Goal: Task Accomplishment & Management: Manage account settings

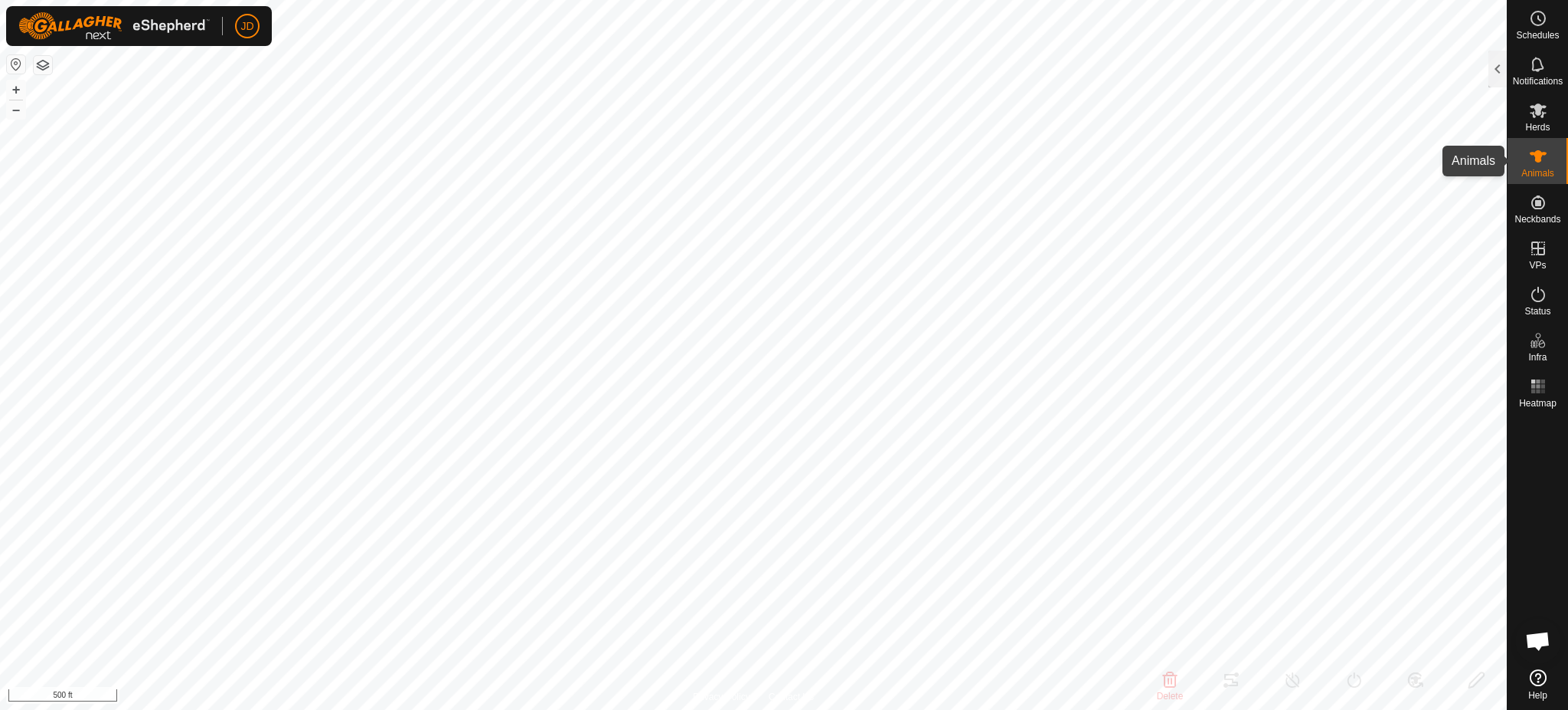
scroll to position [1579, 0]
click at [1533, 151] on icon at bounding box center [1538, 156] width 18 height 18
checkbox input "true"
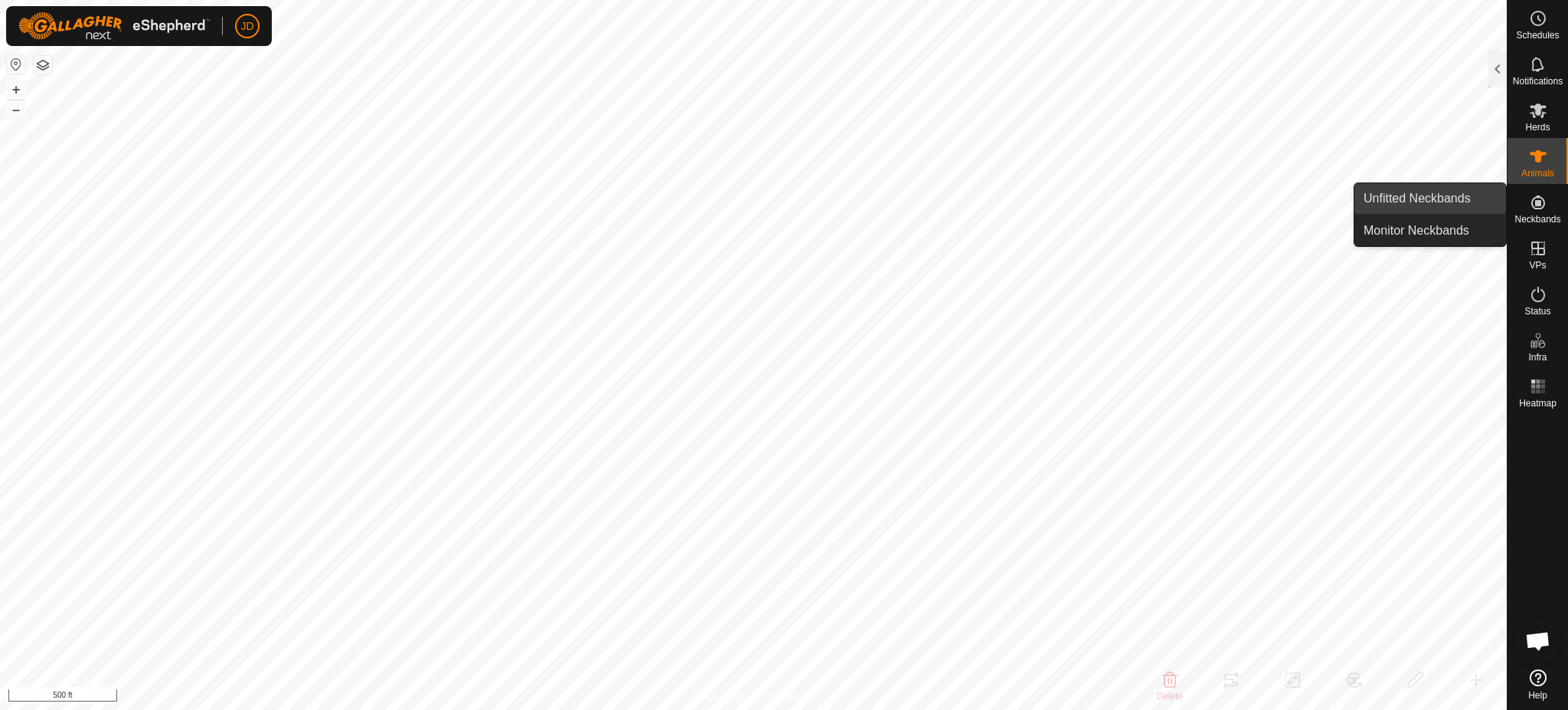
click at [1431, 190] on link "Unfitted Neckbands" at bounding box center [1431, 199] width 152 height 31
click at [1412, 226] on link "Monitor Neckbands" at bounding box center [1431, 230] width 152 height 31
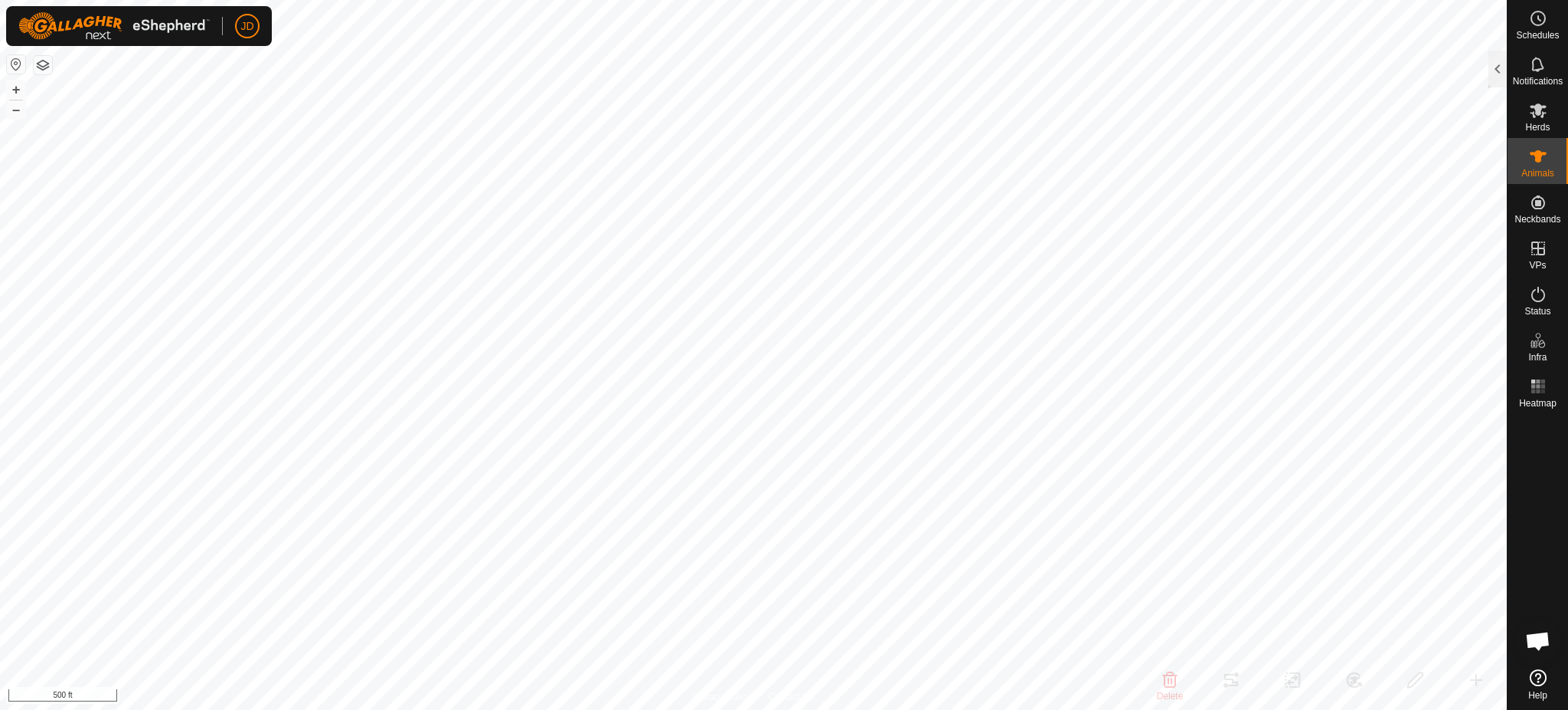
checkbox input "false"
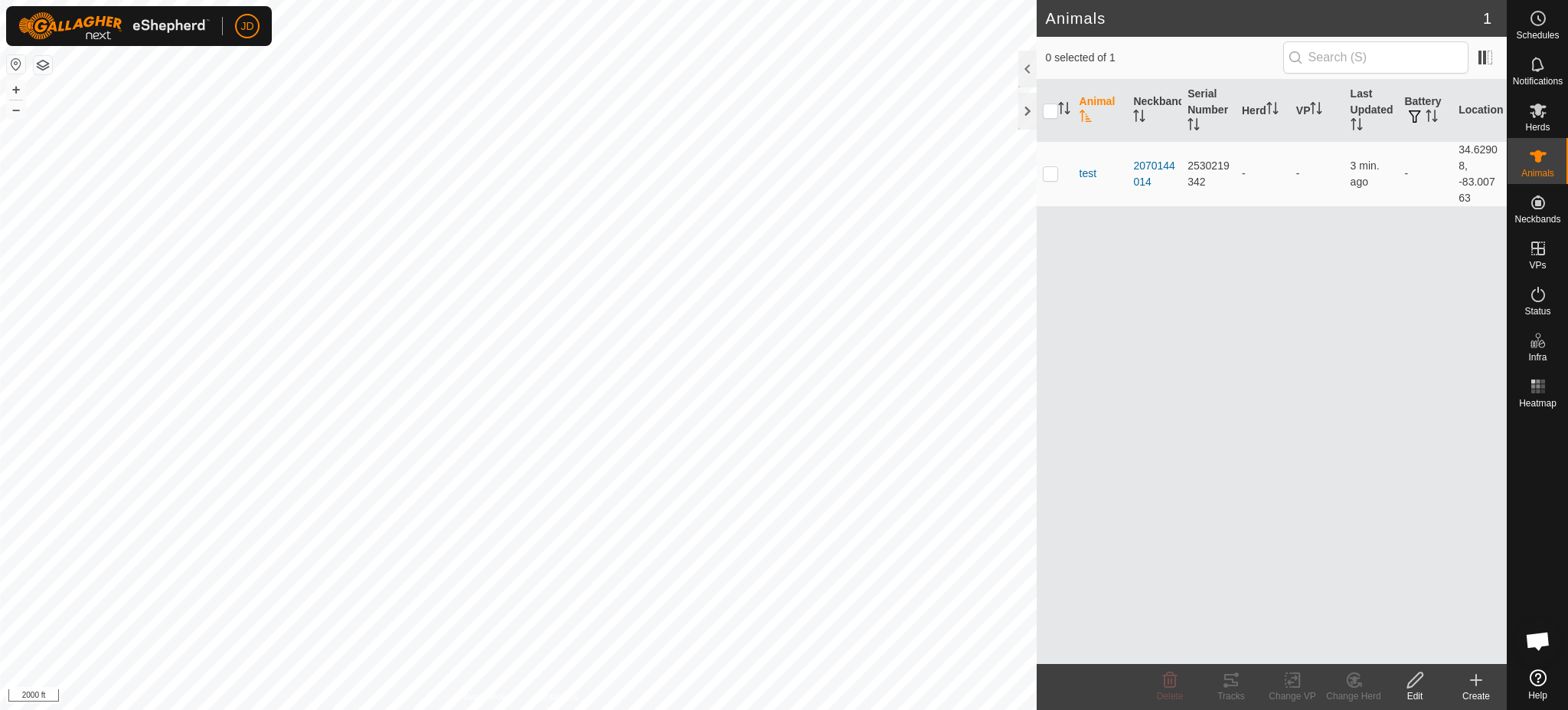
scroll to position [1579, 0]
checkbox input "true"
checkbox input "false"
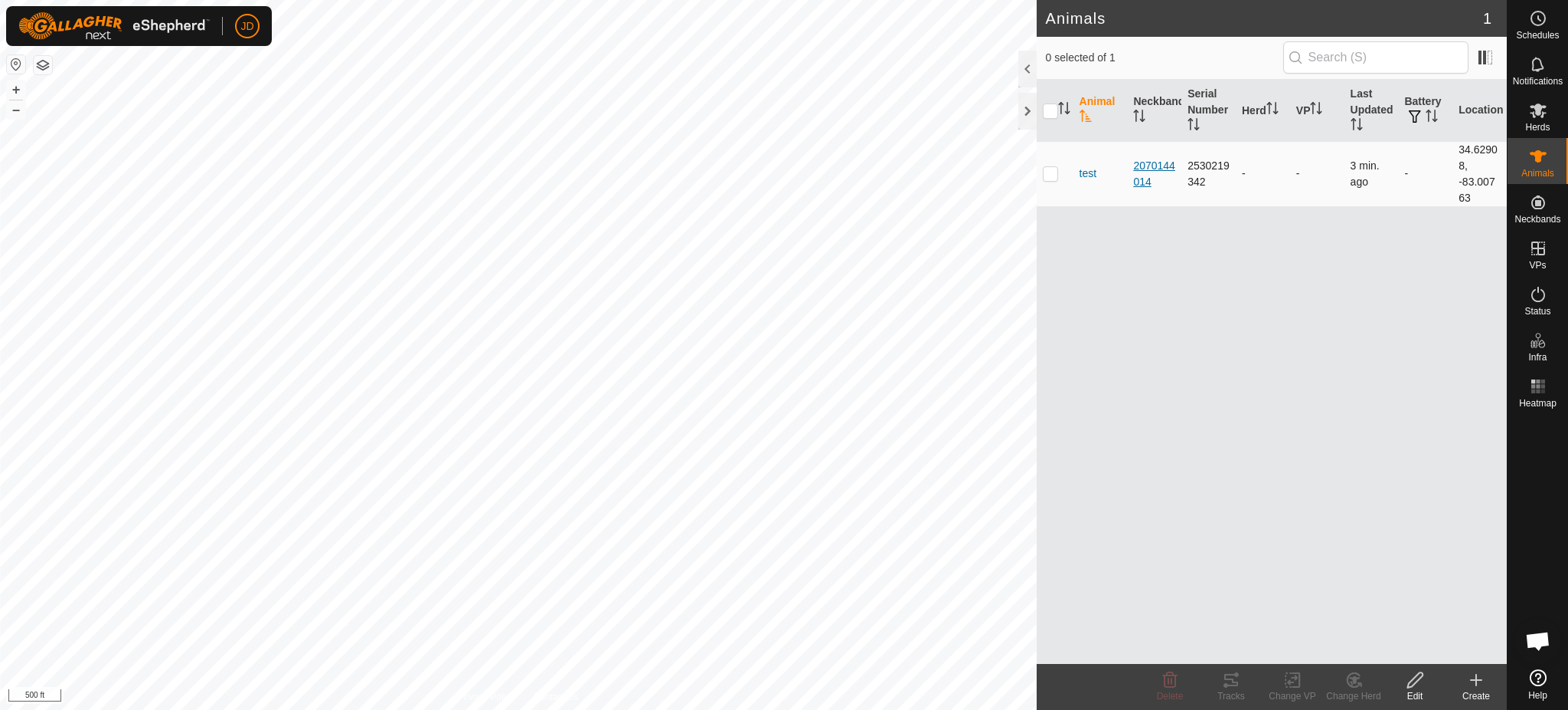
click at [1146, 163] on div "2070144014" at bounding box center [1155, 174] width 42 height 33
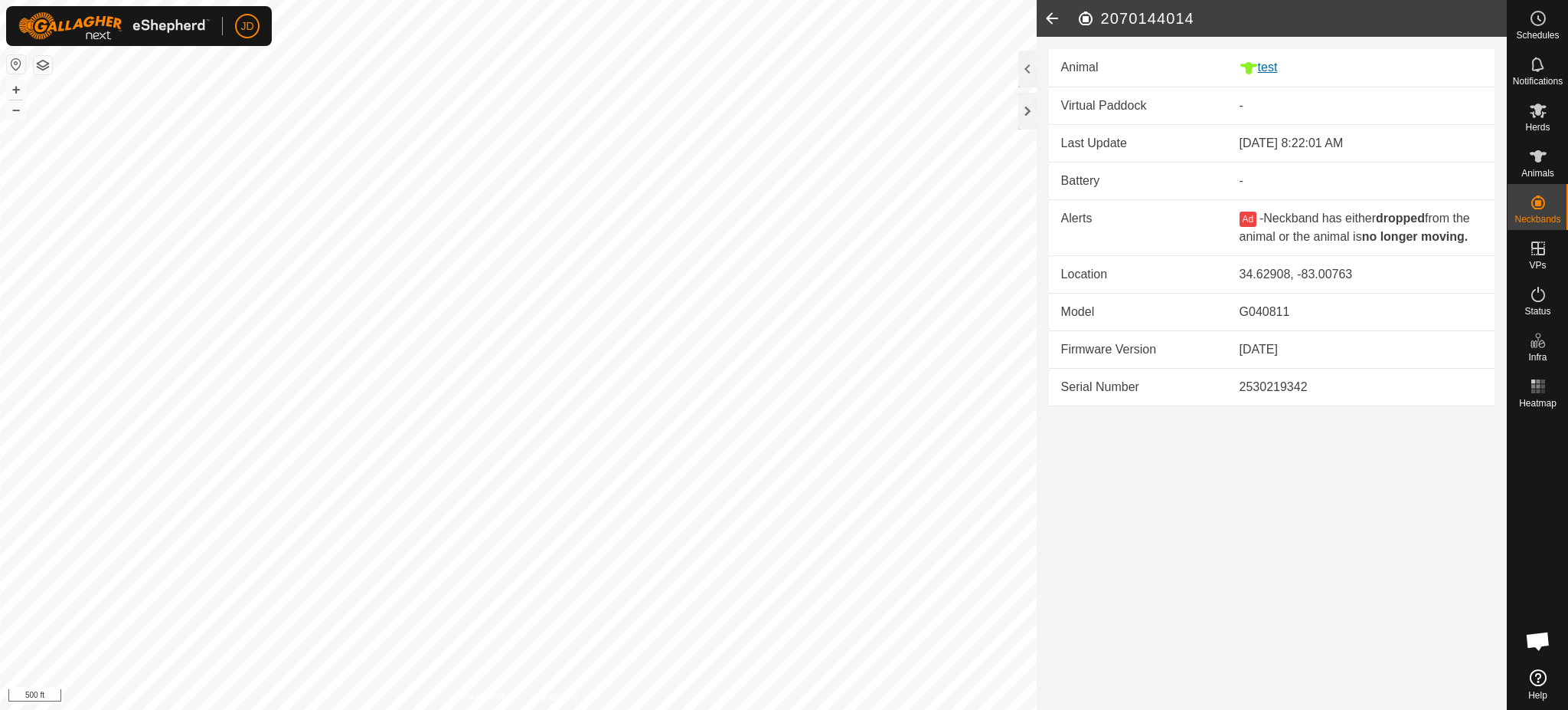
click at [1270, 62] on div "test" at bounding box center [1361, 67] width 243 height 19
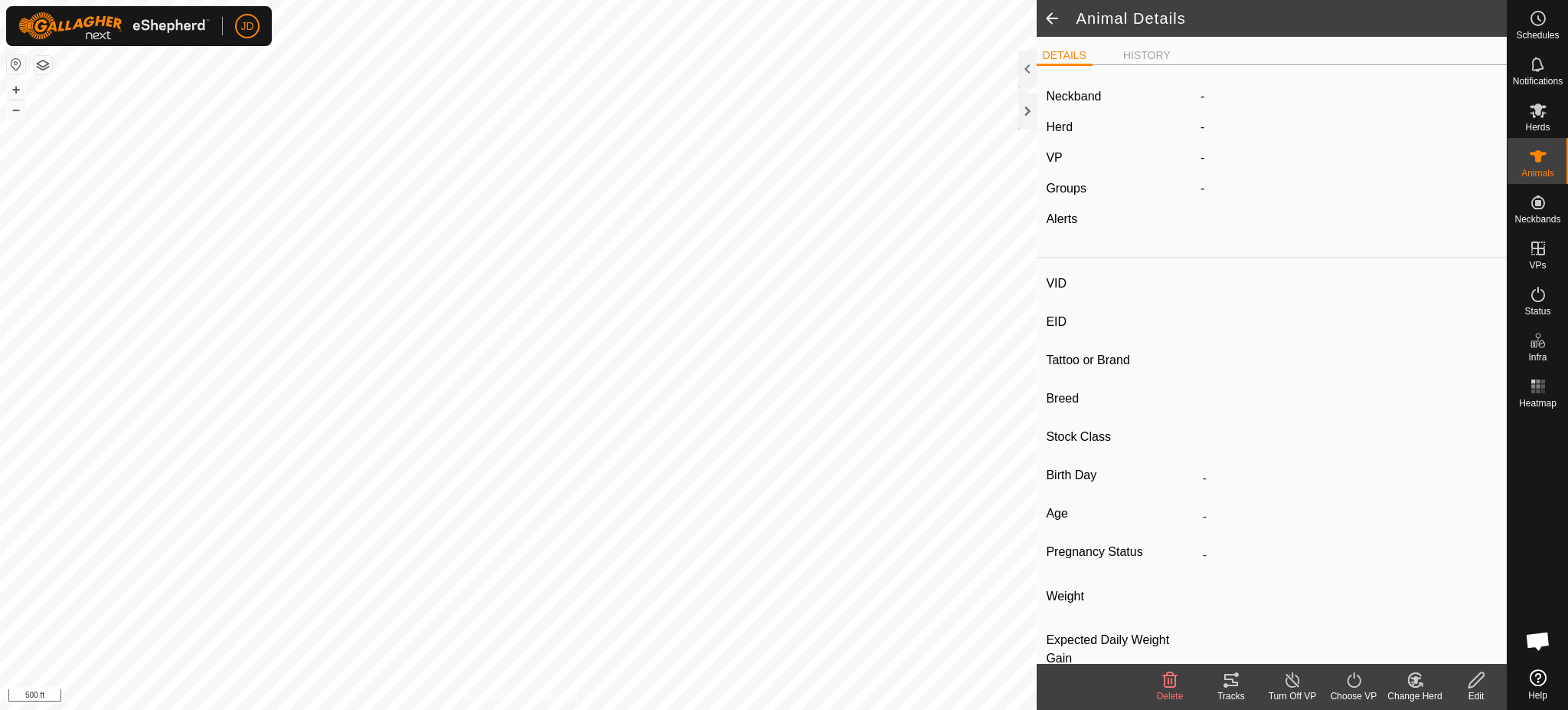
type input "test"
type input "-"
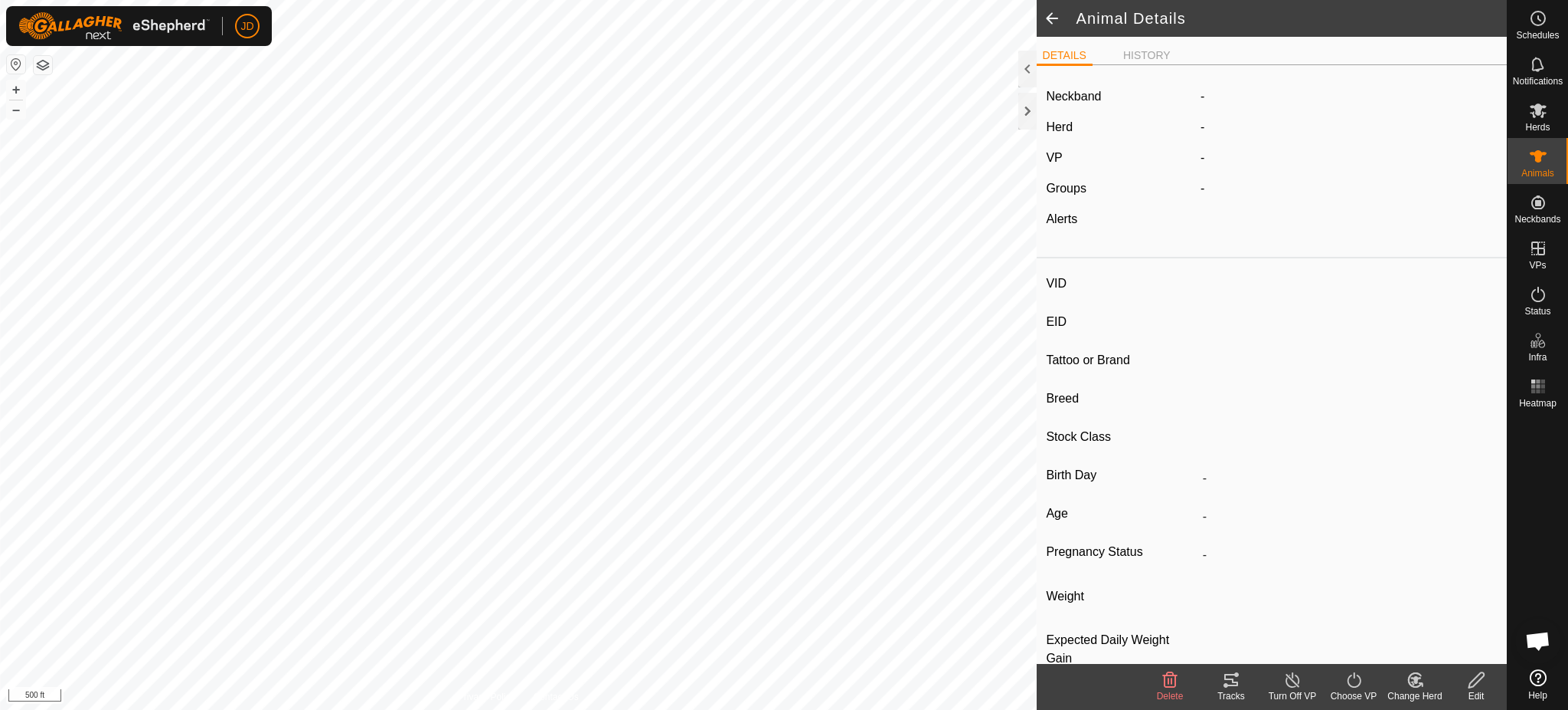
type input "0 kg"
type input "-"
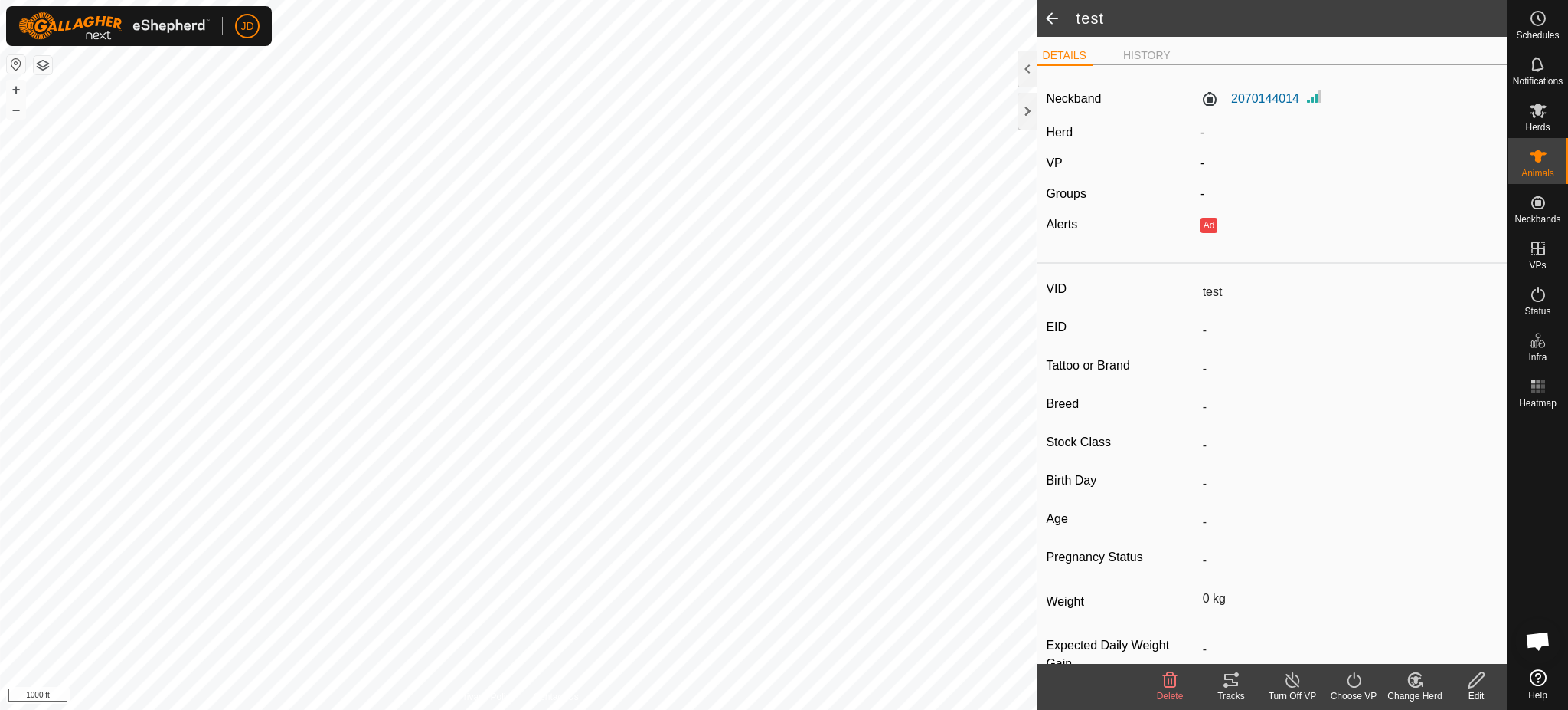
click at [1270, 97] on label "2070144014" at bounding box center [1249, 98] width 98 height 18
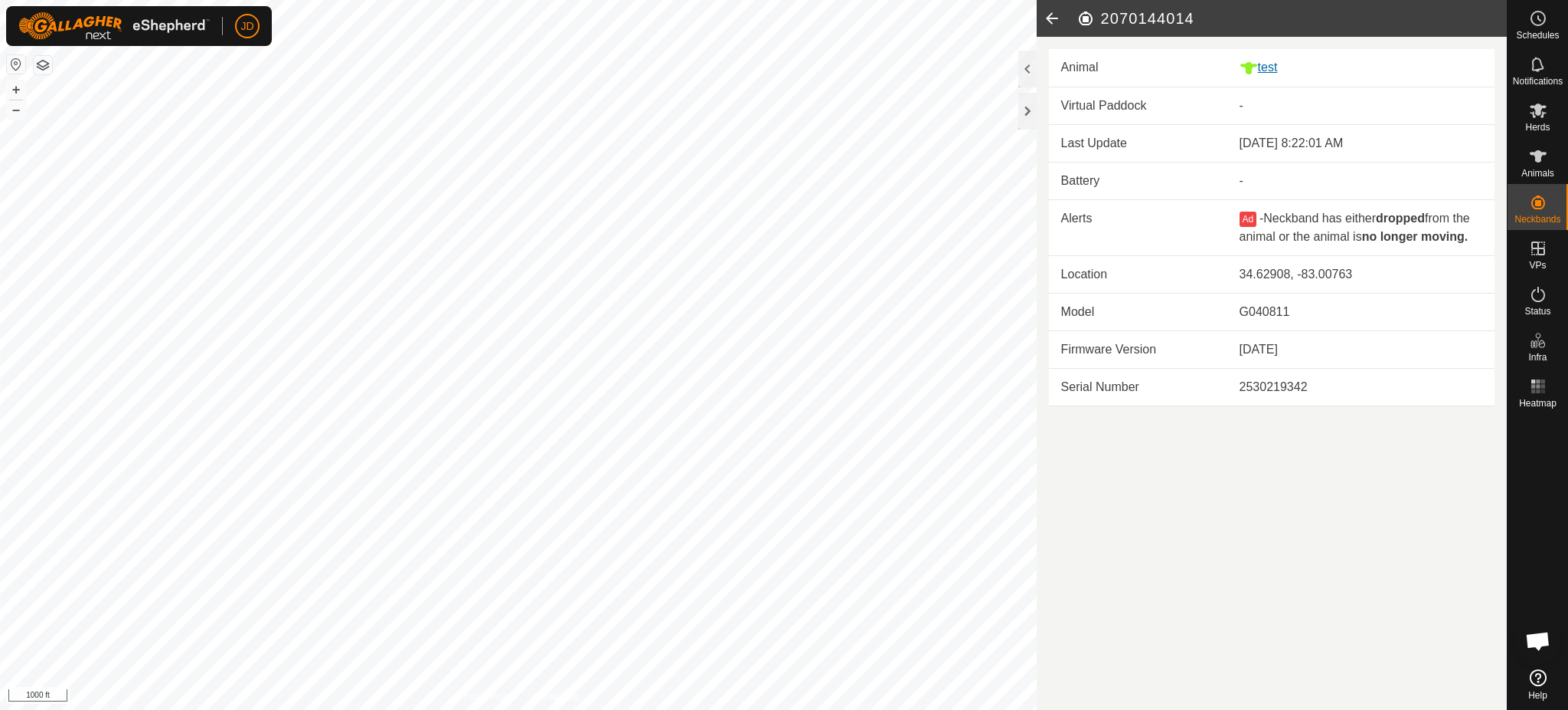
click at [1271, 64] on div "test" at bounding box center [1361, 67] width 243 height 19
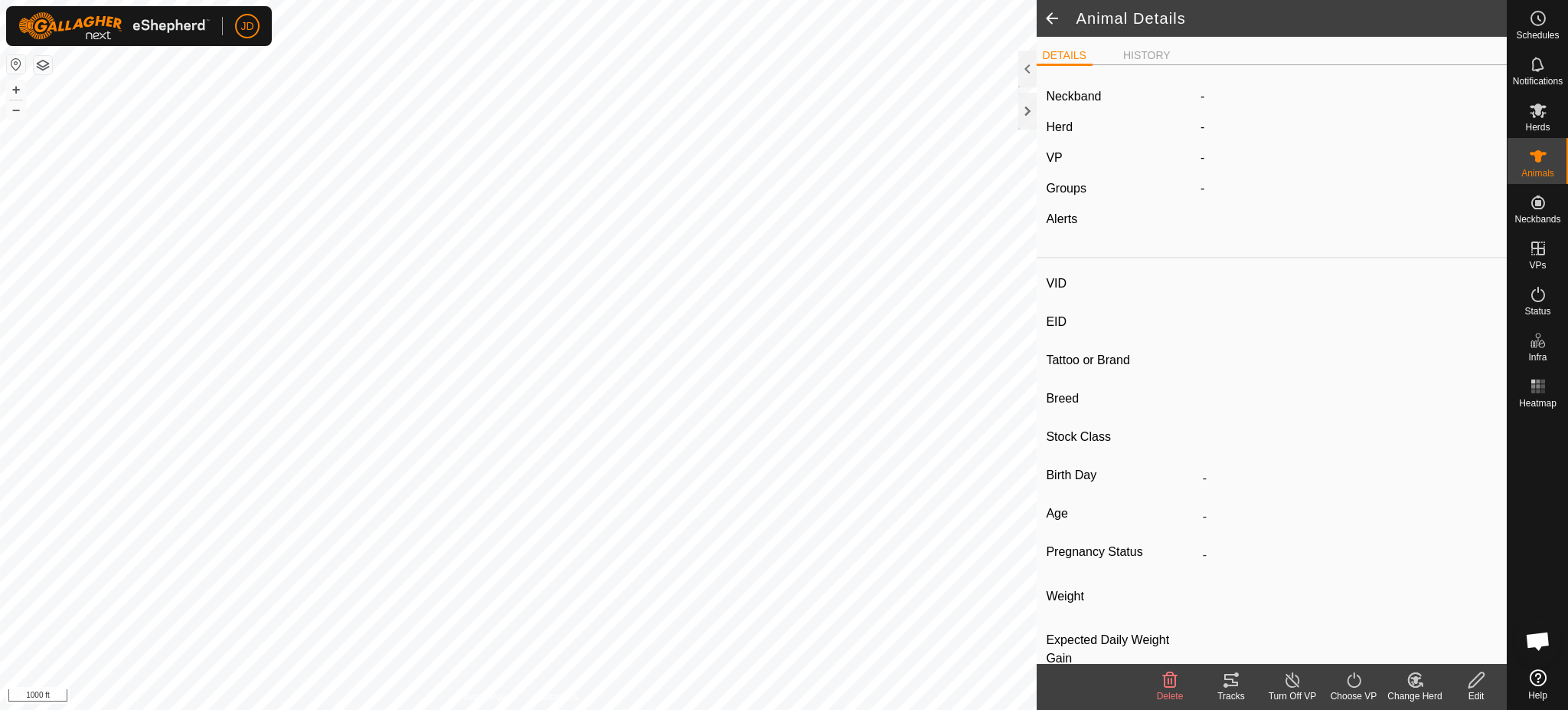
type input "test"
type input "-"
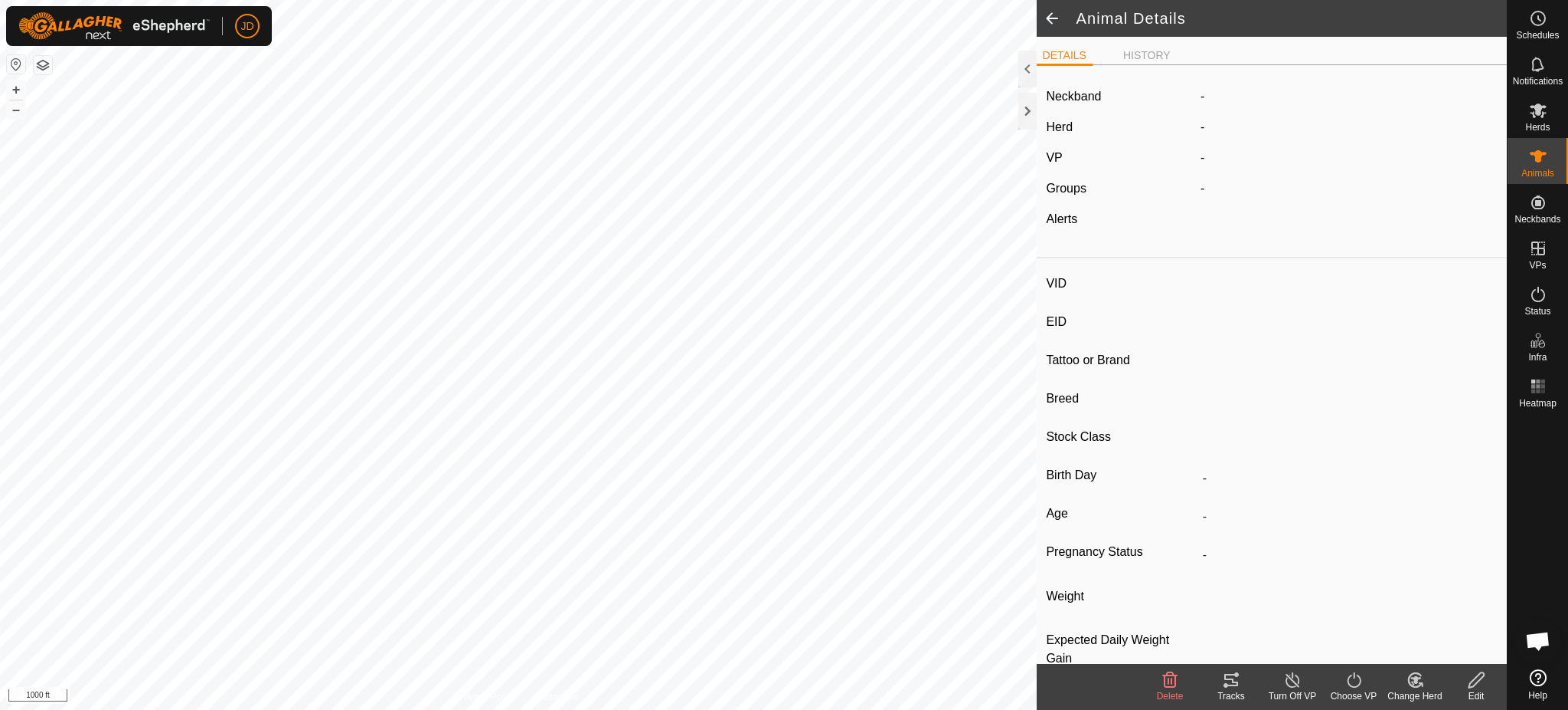
type input "0 kg"
type input "-"
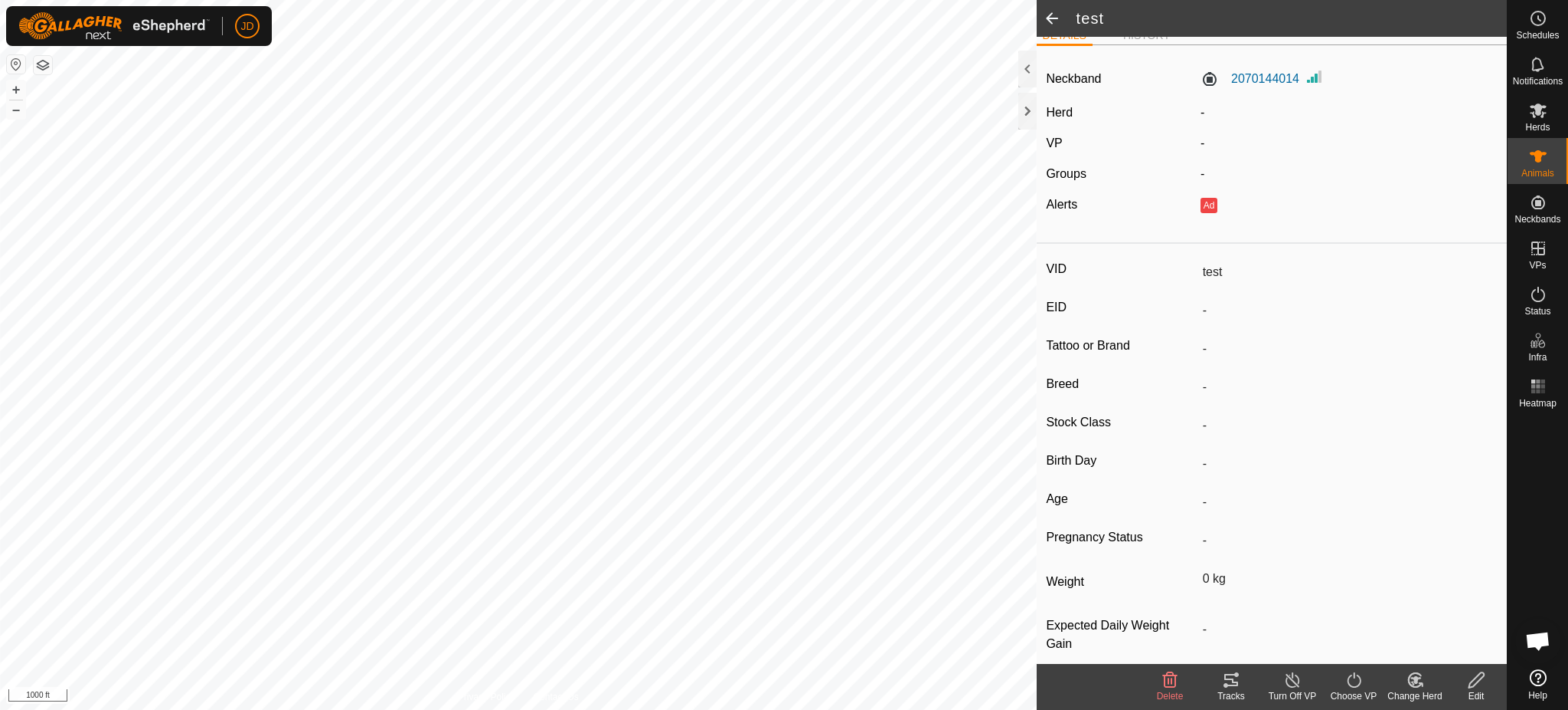
scroll to position [38, 0]
